Goal: Information Seeking & Learning: Learn about a topic

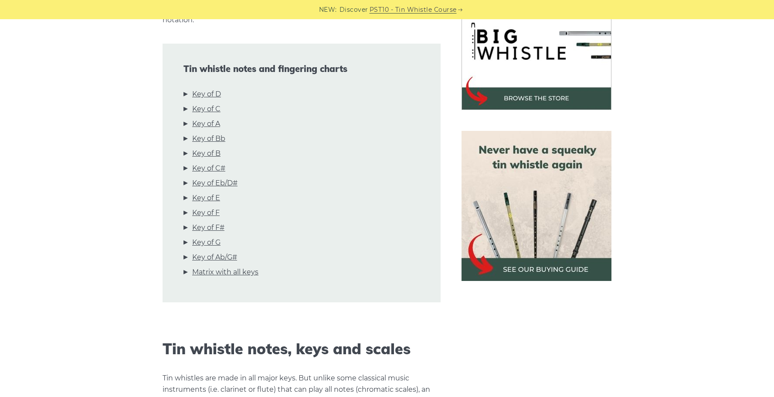
scroll to position [305, 0]
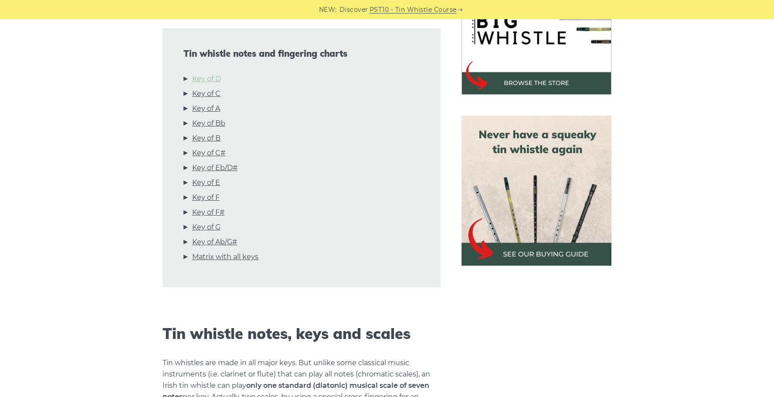
click at [207, 73] on link "Key of D" at bounding box center [206, 78] width 29 height 11
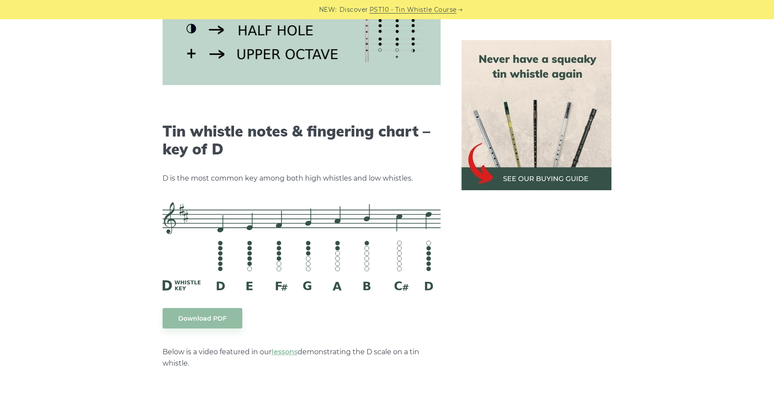
scroll to position [1358, 0]
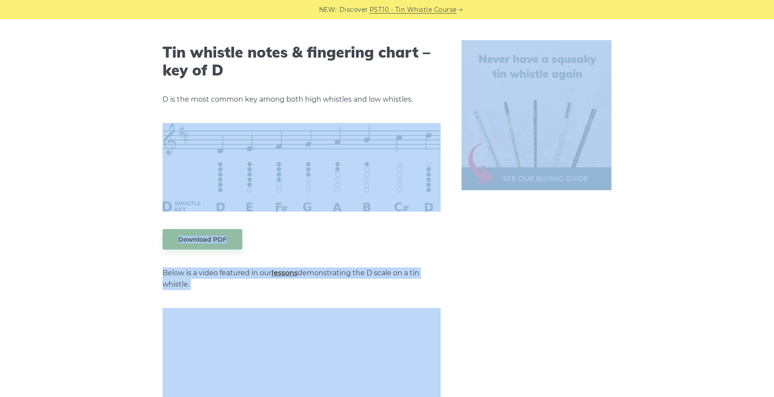
drag, startPoint x: 462, startPoint y: 212, endPoint x: 231, endPoint y: 118, distance: 249.1
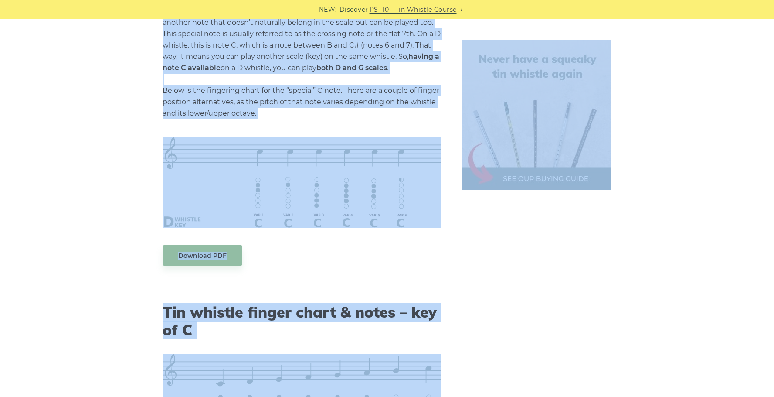
scroll to position [1925, 0]
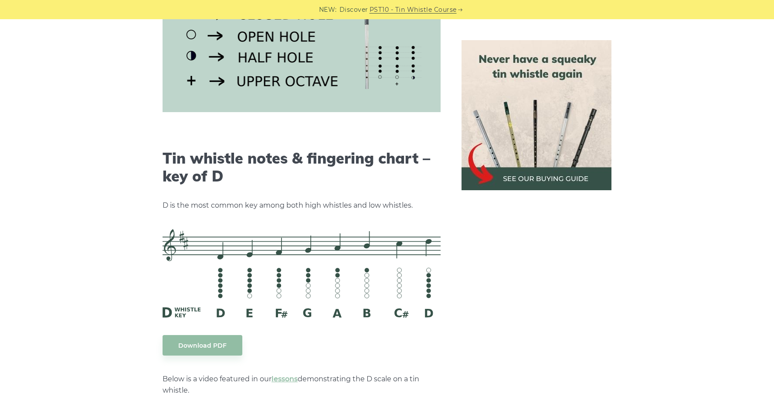
scroll to position [1271, 0]
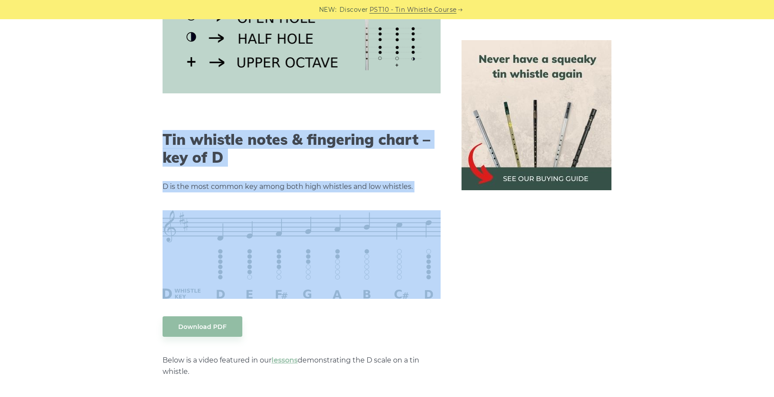
drag, startPoint x: 178, startPoint y: 130, endPoint x: 330, endPoint y: 269, distance: 206.4
copy div "Tin whistle notes & fingering chart – key of D D is the most common key among b…"
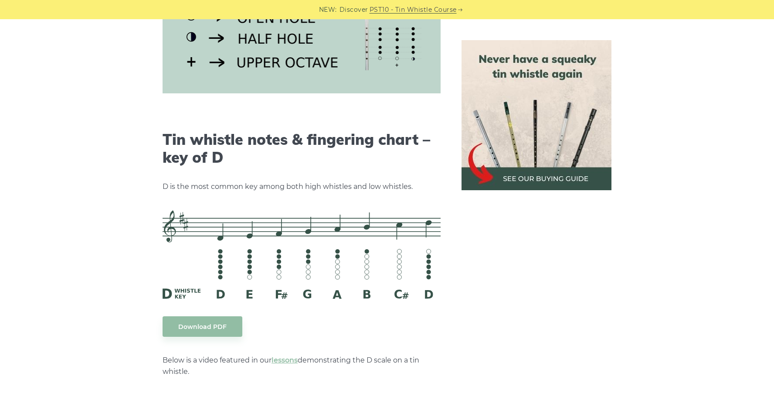
drag, startPoint x: 159, startPoint y: 205, endPoint x: 252, endPoint y: 224, distance: 95.2
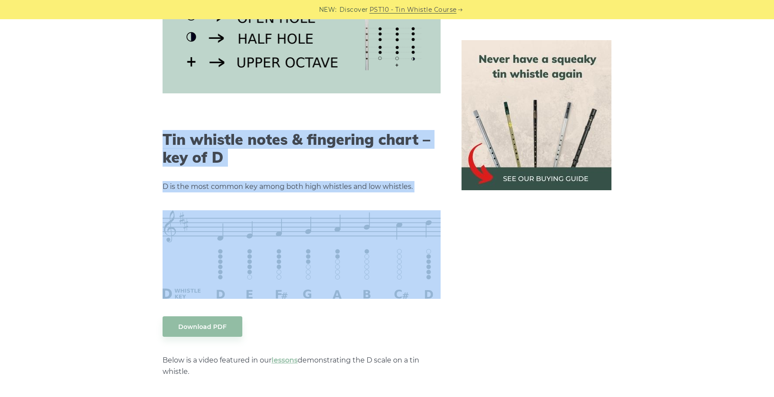
drag, startPoint x: 158, startPoint y: 124, endPoint x: 399, endPoint y: 267, distance: 280.3
copy div "Tin whistle notes & fingering chart – key of D D is the most common key among b…"
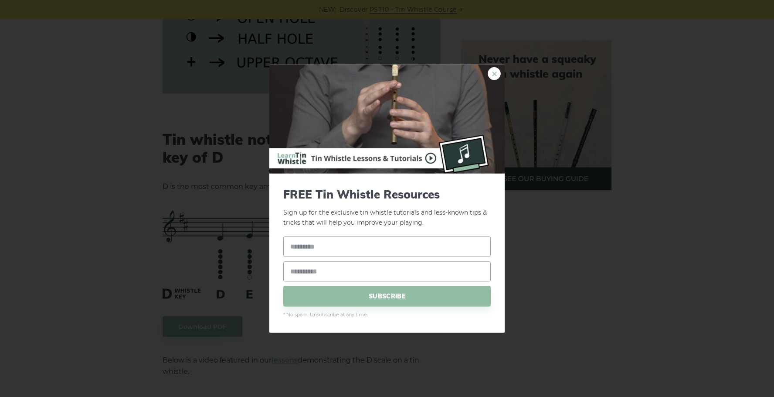
click at [494, 71] on link "×" at bounding box center [494, 73] width 13 height 13
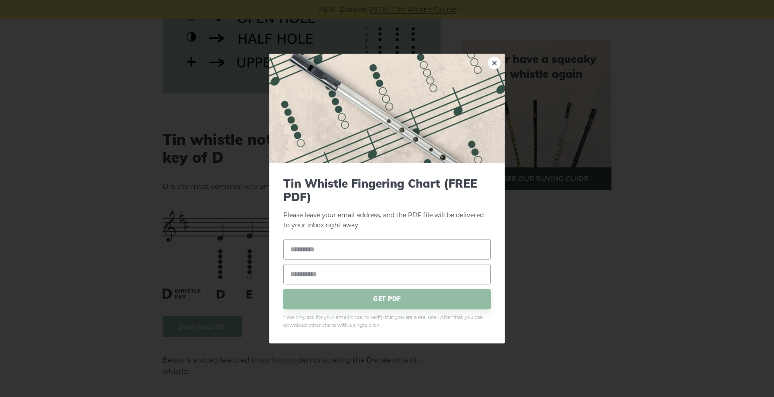
click at [494, 63] on link "×" at bounding box center [494, 62] width 13 height 13
